Goal: Use online tool/utility: Utilize a website feature to perform a specific function

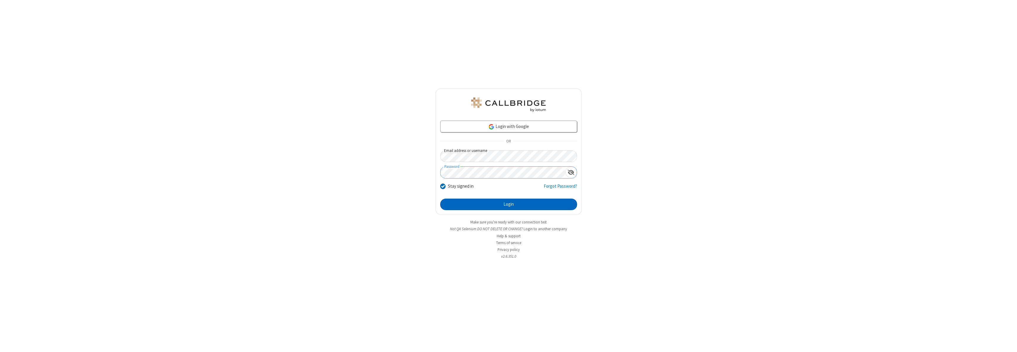
click at [508, 204] on button "Login" at bounding box center [508, 205] width 137 height 12
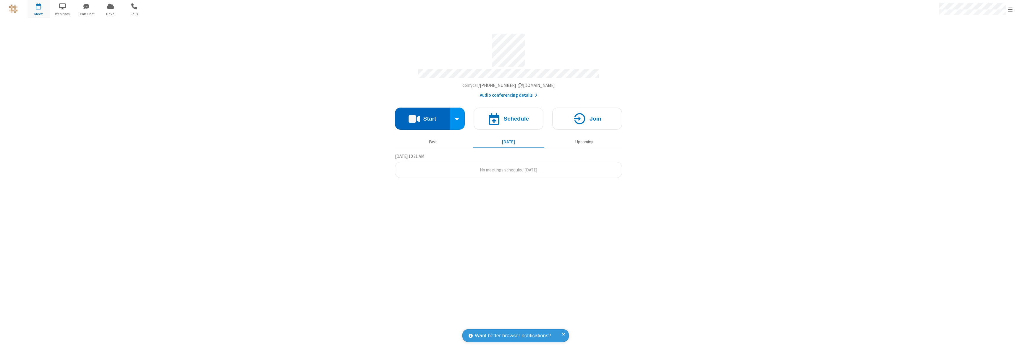
click at [422, 116] on button "Start" at bounding box center [422, 119] width 55 height 22
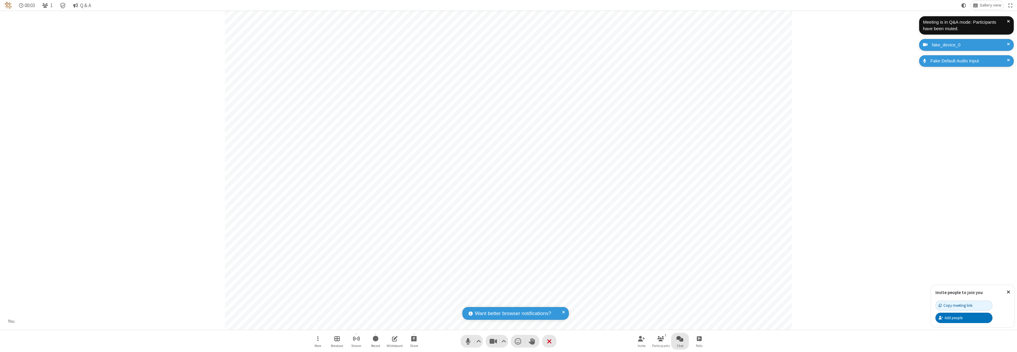
click at [680, 338] on span "Open chat" at bounding box center [679, 338] width 7 height 7
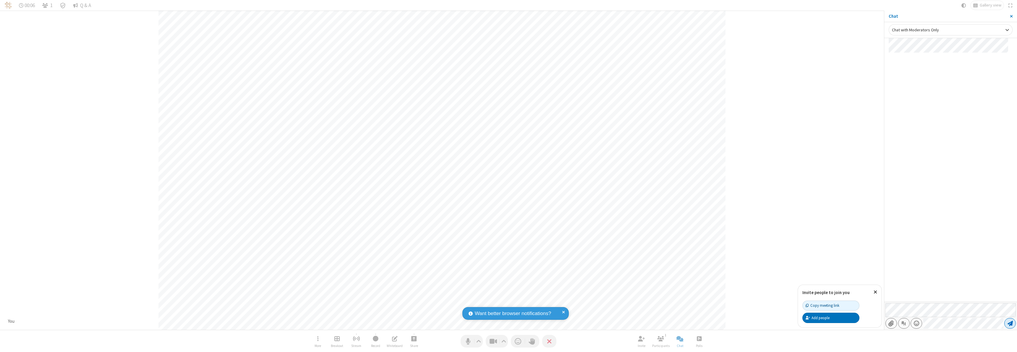
click at [1010, 323] on span "Send message" at bounding box center [1009, 323] width 5 height 6
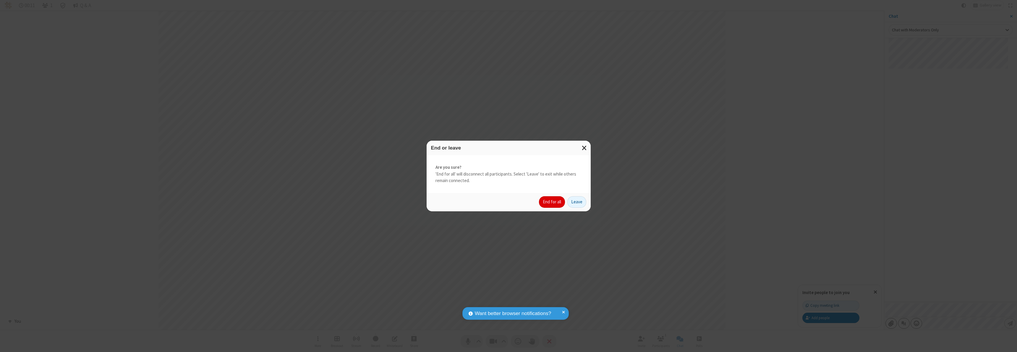
click at [552, 202] on button "End for all" at bounding box center [552, 202] width 26 height 12
